Goal: Find specific page/section: Find specific page/section

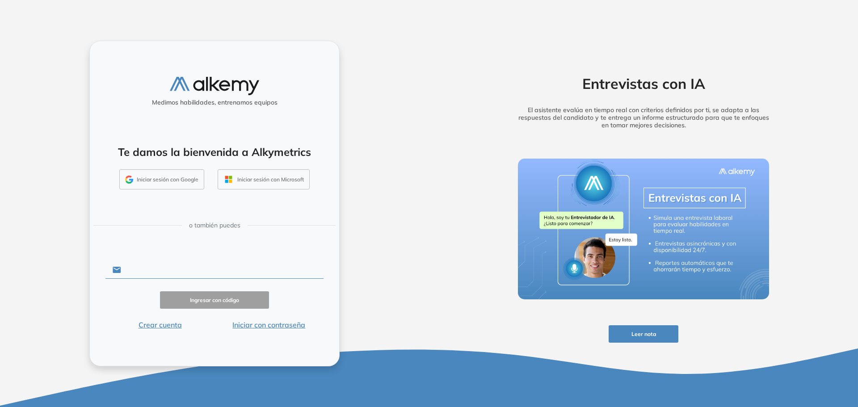
click at [192, 271] on input "text" at bounding box center [222, 269] width 202 height 17
type input "**********"
click at [221, 302] on button "Ingresar con código" at bounding box center [214, 299] width 109 height 17
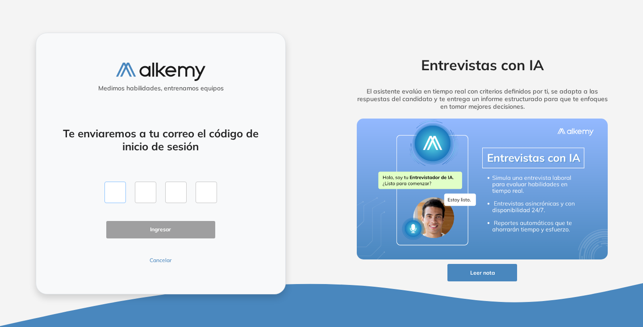
click at [119, 197] on input "text" at bounding box center [115, 191] width 21 height 21
type input "*"
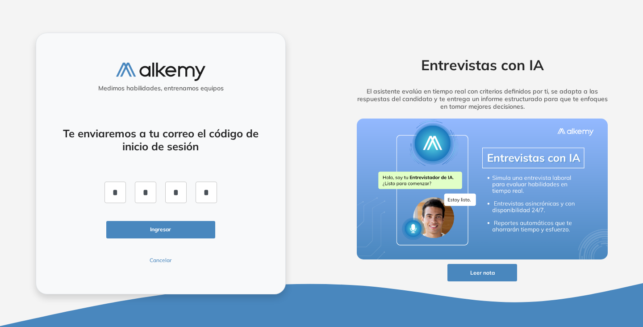
click at [132, 232] on button "Ingresar" at bounding box center [160, 229] width 109 height 17
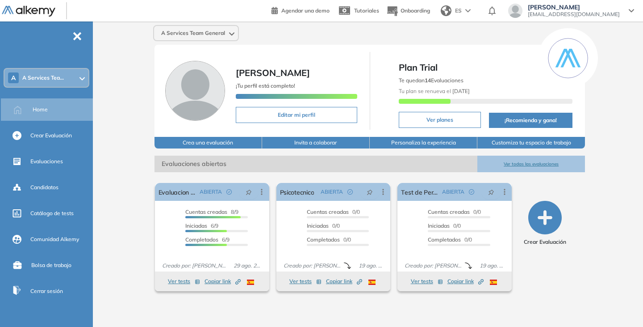
click at [612, 185] on div "A Services Team General [PERSON_NAME] ¡Tu perfil está completo! Editar mi perfi…" at bounding box center [370, 166] width 547 height 291
click at [46, 185] on span "Candidatos" at bounding box center [44, 187] width 28 height 8
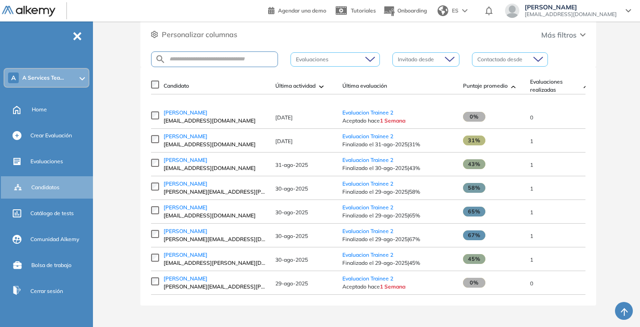
scroll to position [103, 0]
click at [615, 158] on div "8 Total Candidatos Pendientes de aceptación 0 Pendientes de rendir 2 Completos …" at bounding box center [368, 133] width 536 height 385
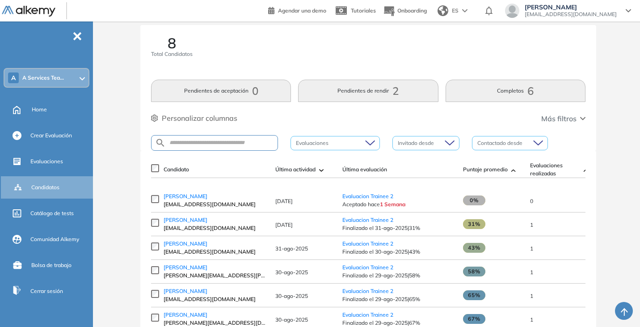
scroll to position [14, 0]
click at [364, 89] on button "Pendientes de rendir 2" at bounding box center [368, 91] width 140 height 22
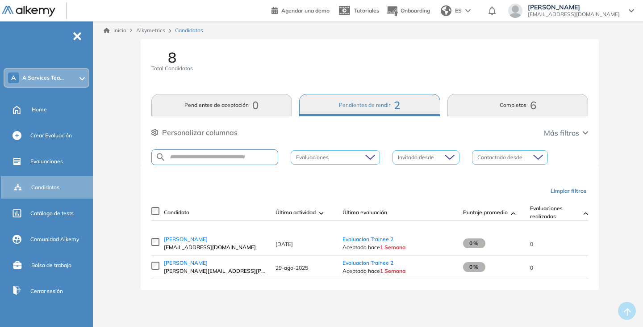
click at [244, 102] on button "Pendientes de aceptación 0" at bounding box center [221, 105] width 141 height 22
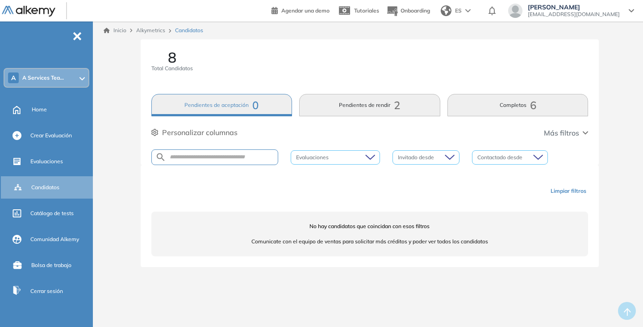
click at [348, 103] on button "Pendientes de rendir 2" at bounding box center [369, 105] width 141 height 22
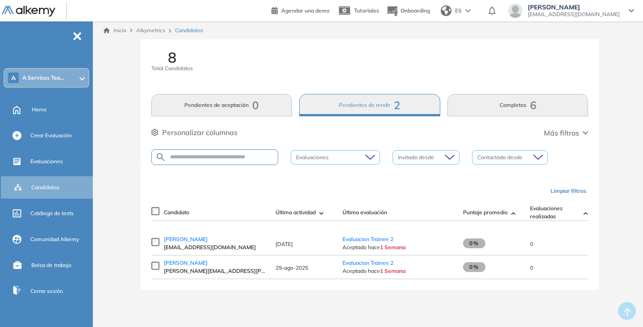
click at [348, 103] on button "Pendientes de rendir 2" at bounding box center [369, 105] width 141 height 22
click at [171, 56] on span "8" at bounding box center [172, 57] width 8 height 14
click at [49, 186] on span "Candidatos" at bounding box center [45, 187] width 28 height 8
click at [29, 195] on div "Candidatos" at bounding box center [49, 187] width 93 height 22
click at [48, 161] on span "Evaluaciones" at bounding box center [46, 161] width 33 height 8
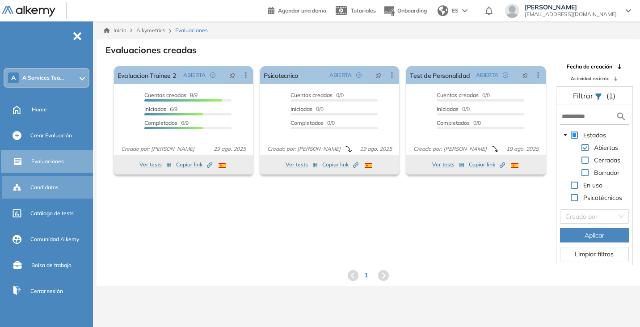
click at [44, 185] on span "Candidatos" at bounding box center [44, 187] width 28 height 8
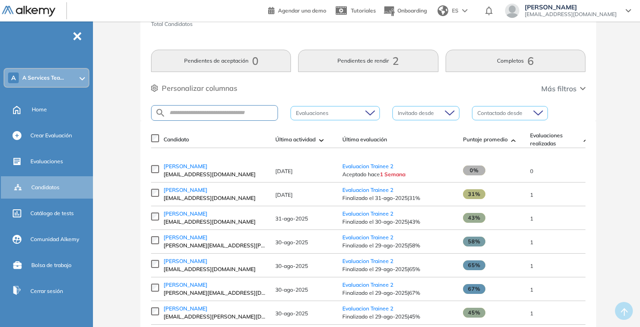
scroll to position [103, 0]
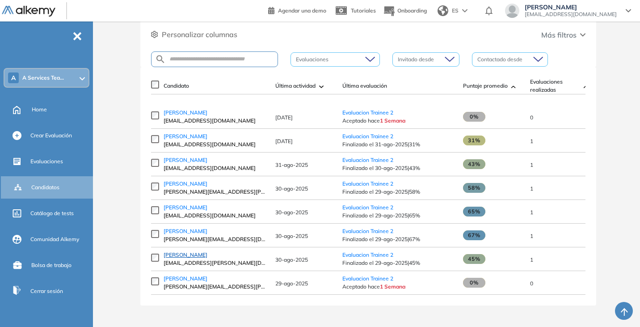
click at [197, 252] on span "[PERSON_NAME]" at bounding box center [186, 254] width 44 height 7
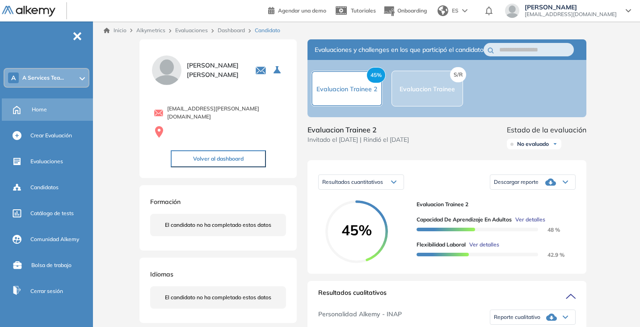
click at [41, 106] on span "Home" at bounding box center [39, 109] width 15 height 8
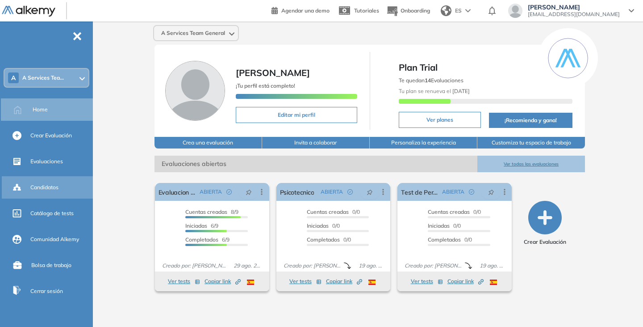
click at [46, 189] on span "Candidatos" at bounding box center [44, 187] width 28 height 8
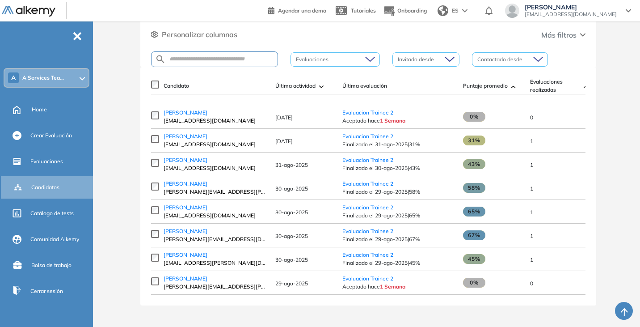
scroll to position [103, 0]
click at [39, 160] on span "Evaluaciones" at bounding box center [46, 161] width 33 height 8
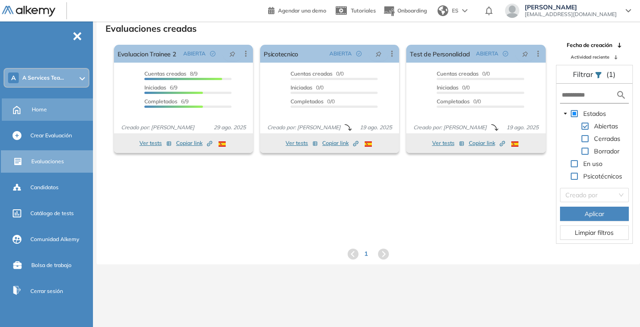
click at [42, 108] on span "Home" at bounding box center [39, 109] width 15 height 8
